Goal: Task Accomplishment & Management: Use online tool/utility

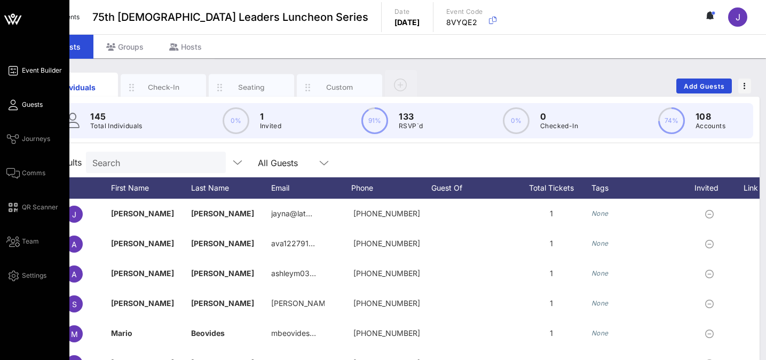
click at [31, 72] on span "Event Builder" at bounding box center [42, 71] width 40 height 10
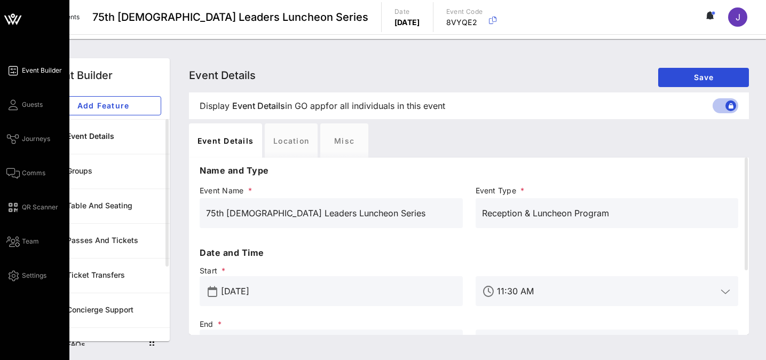
click at [33, 146] on div "Event Builder Guests Journeys Comms QR Scanner Team Settings" at bounding box center [37, 173] width 63 height 218
click at [35, 143] on span "Journeys" at bounding box center [36, 139] width 28 height 10
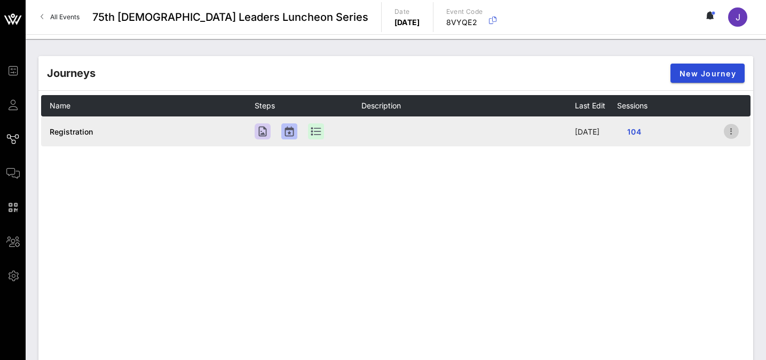
click at [731, 130] on icon "button" at bounding box center [731, 131] width 13 height 13
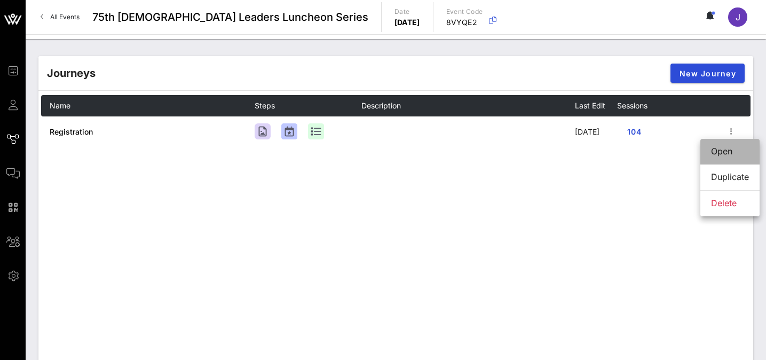
click at [729, 152] on div "Open" at bounding box center [730, 151] width 38 height 10
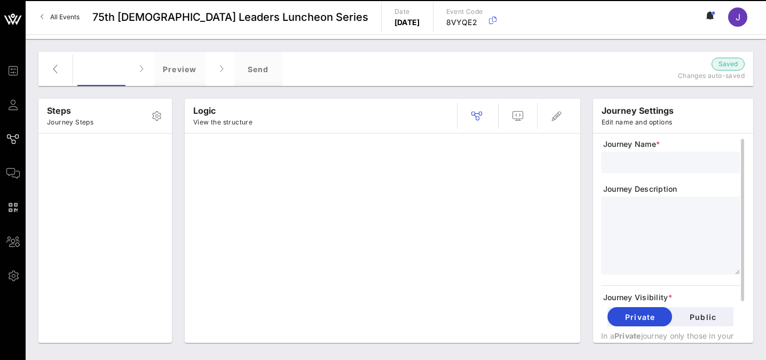
type input "Registration"
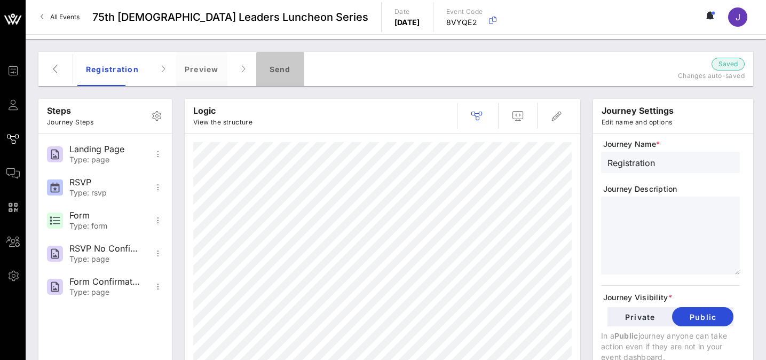
click at [277, 72] on div "Send" at bounding box center [280, 69] width 48 height 34
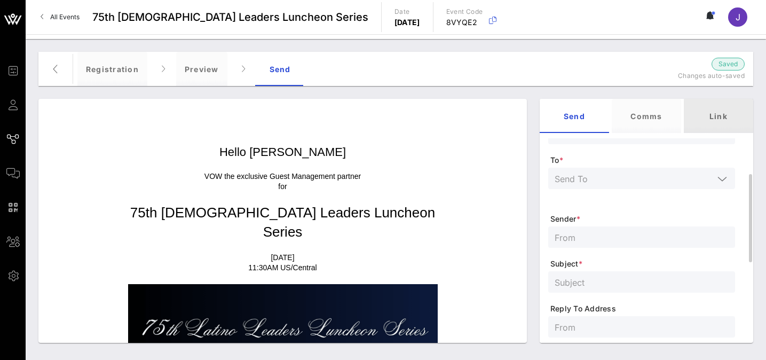
click at [708, 119] on div "Link" at bounding box center [718, 116] width 69 height 34
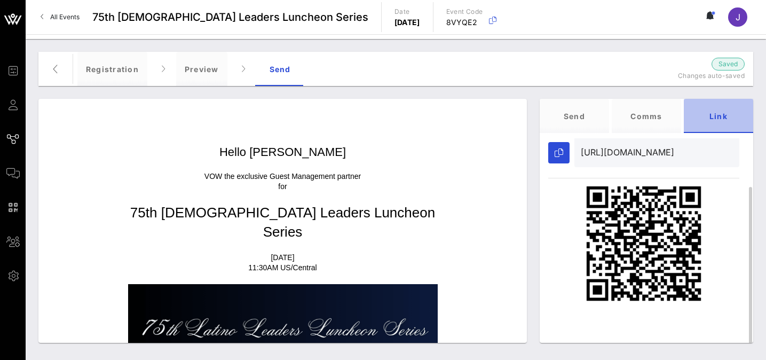
scroll to position [63, 0]
click at [644, 150] on input "[URL][DOMAIN_NAME]" at bounding box center [657, 152] width 152 height 17
click at [562, 152] on icon "button" at bounding box center [559, 152] width 9 height 9
